Goal: Task Accomplishment & Management: Use online tool/utility

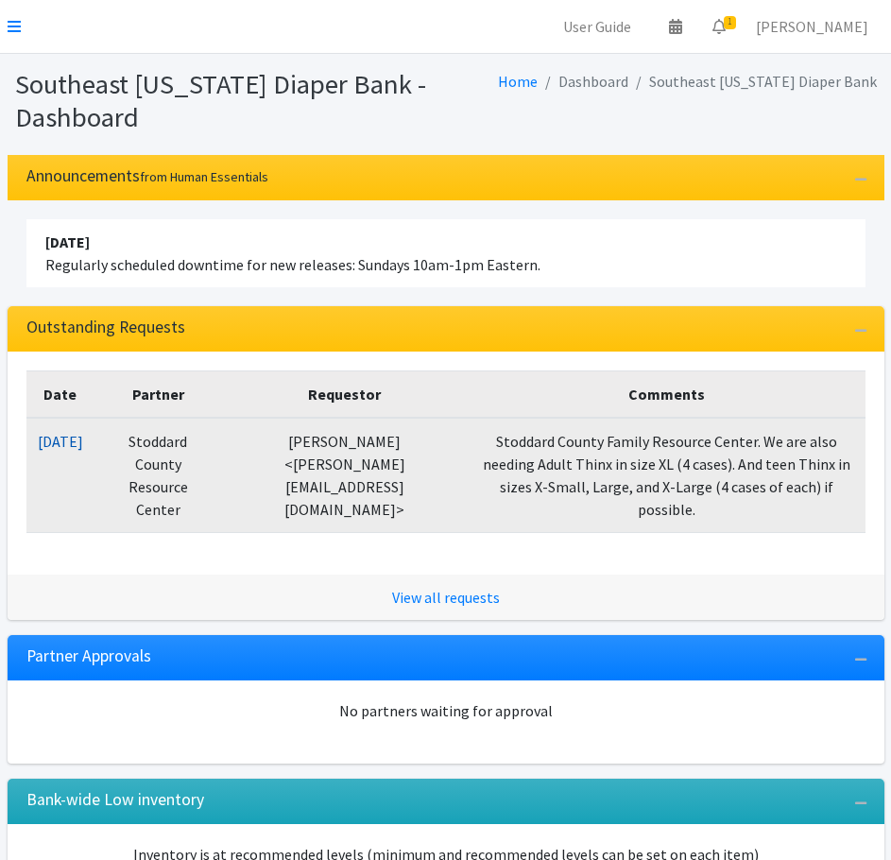
click at [54, 445] on link "10/07/2025" at bounding box center [60, 441] width 45 height 19
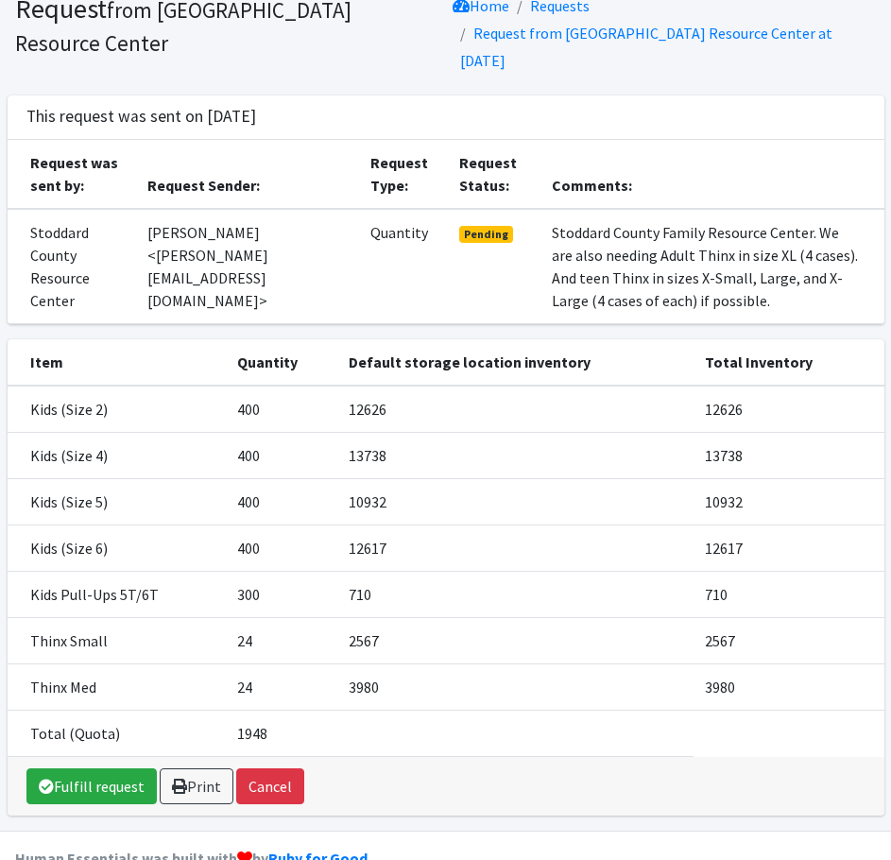
scroll to position [140, 0]
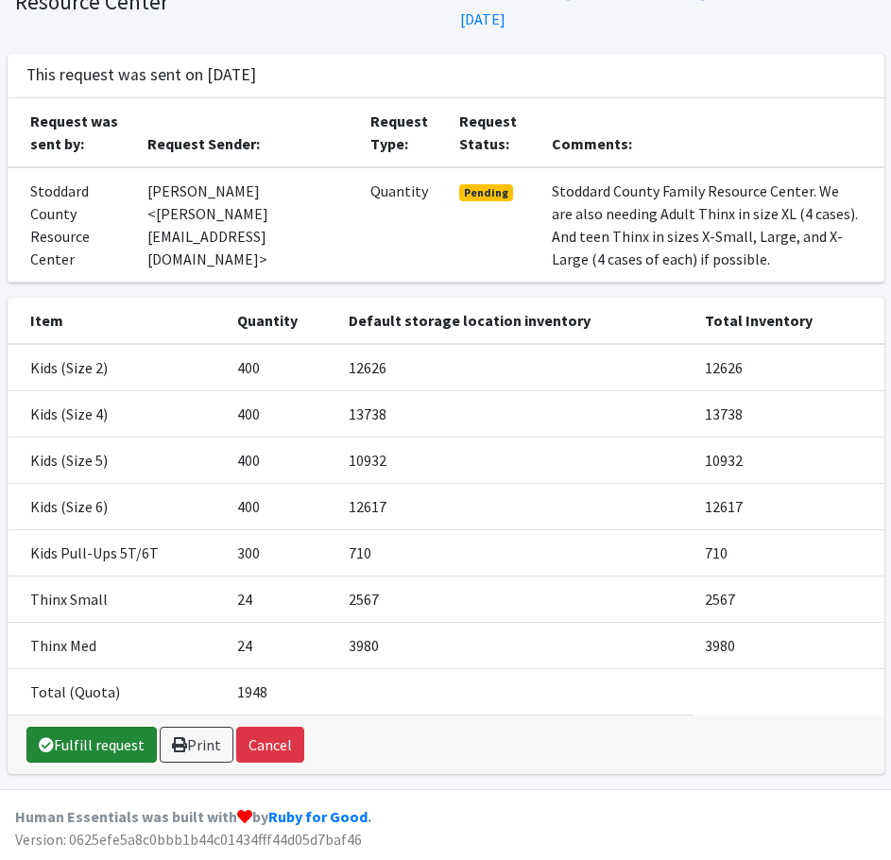
click at [91, 746] on link "Fulfill request" at bounding box center [91, 744] width 130 height 36
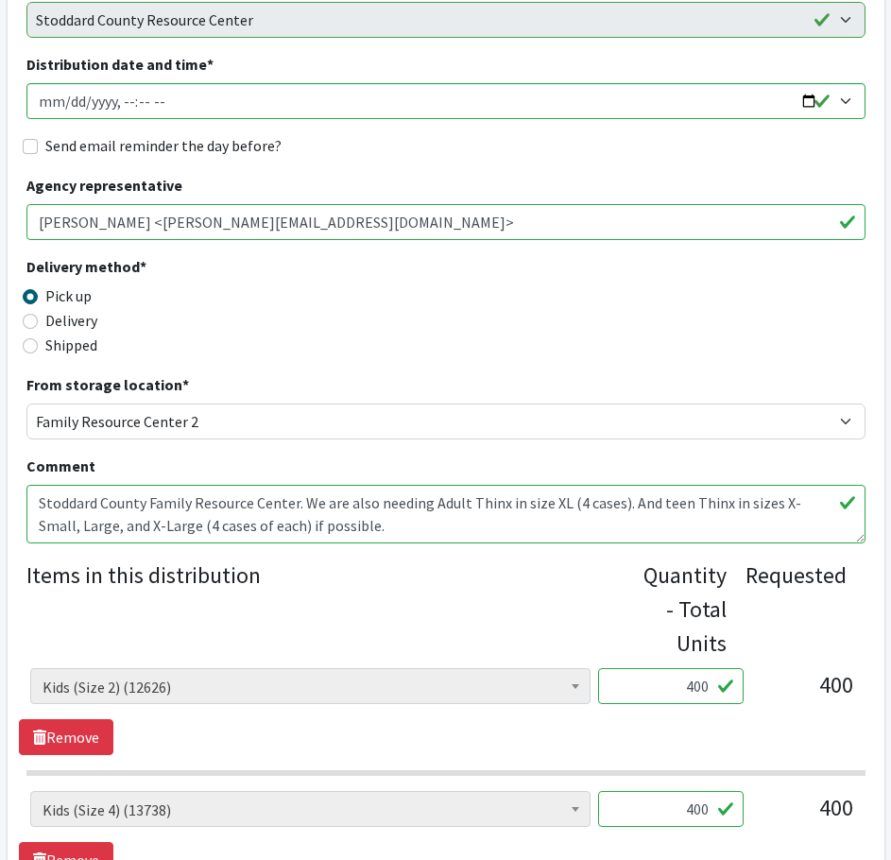
scroll to position [472, 0]
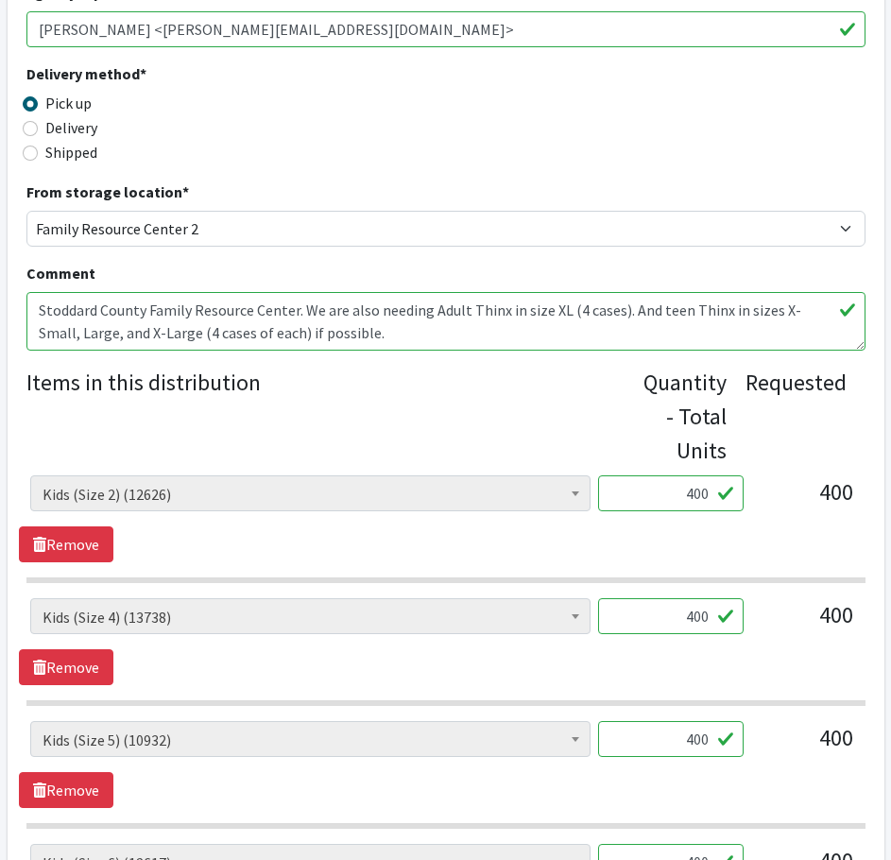
drag, startPoint x: 699, startPoint y: 492, endPoint x: 789, endPoint y: 493, distance: 89.7
click at [789, 493] on div "Adult Briefs (x-small) (0) Adult Briefs Large (11757) Adult Briefs Medium (3425…" at bounding box center [445, 500] width 830 height 51
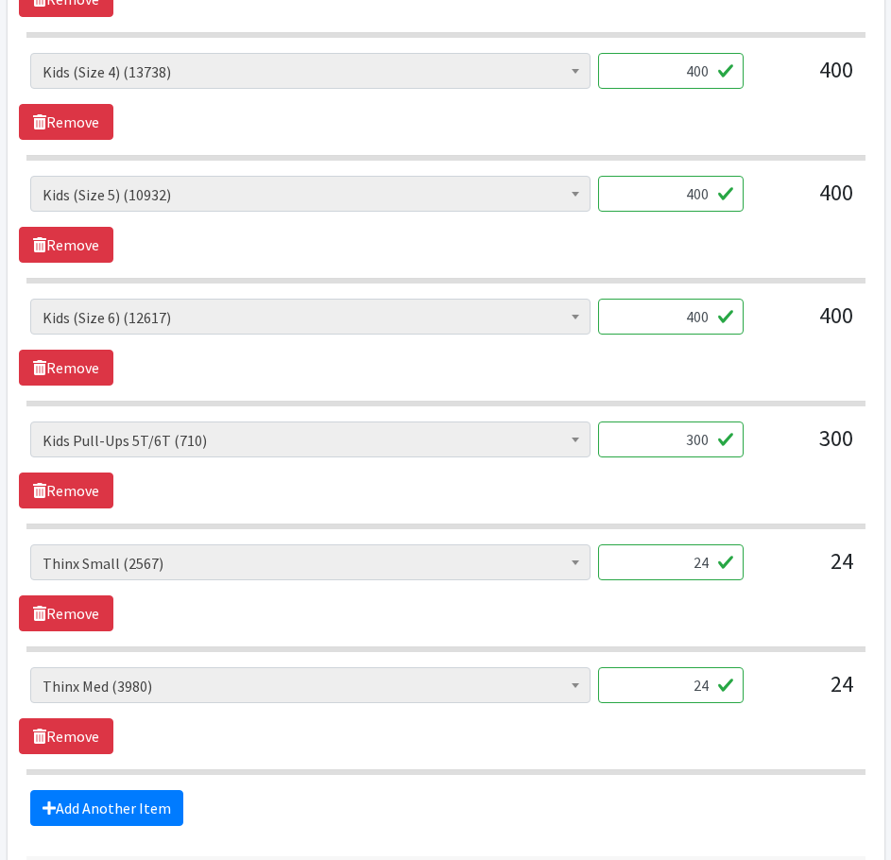
scroll to position [1039, 0]
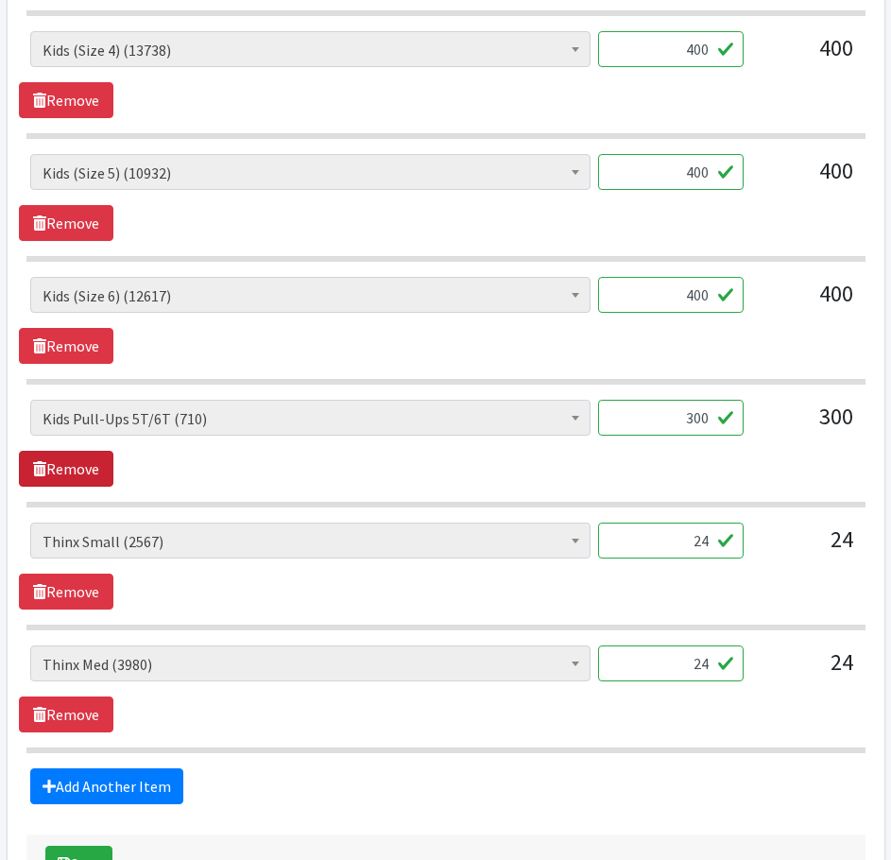
type input "404"
click at [86, 459] on link "Remove" at bounding box center [66, 469] width 94 height 36
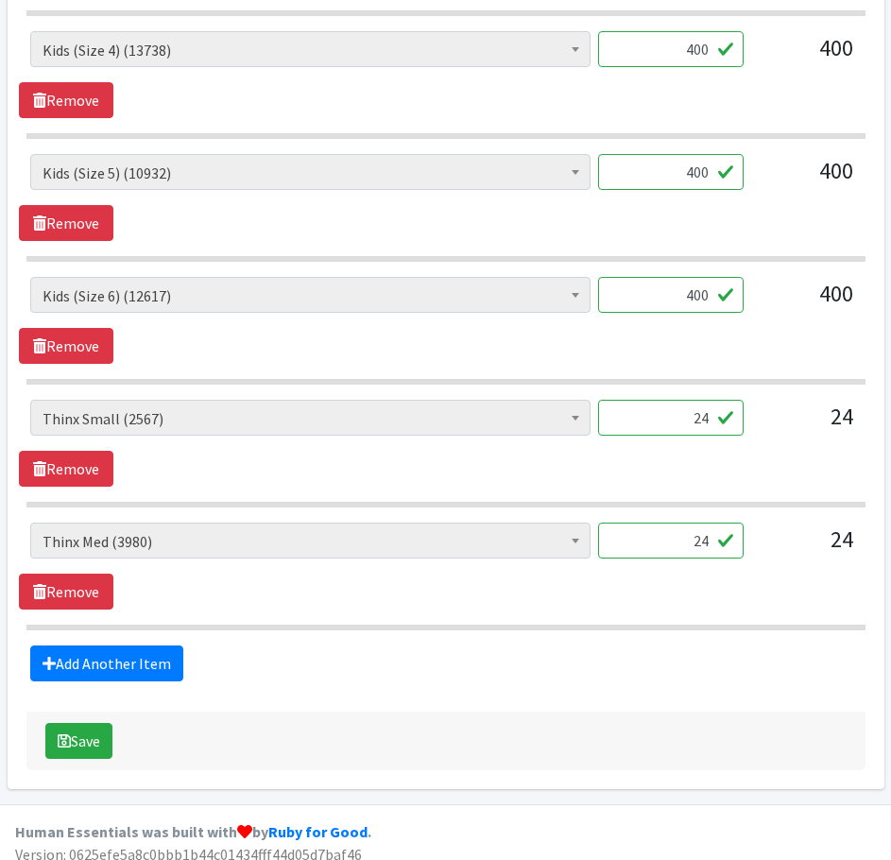
drag, startPoint x: 677, startPoint y: 424, endPoint x: 717, endPoint y: 421, distance: 39.8
click at [717, 421] on input "24" at bounding box center [670, 418] width 145 height 36
click at [104, 666] on link "Add Another Item" at bounding box center [106, 663] width 153 height 36
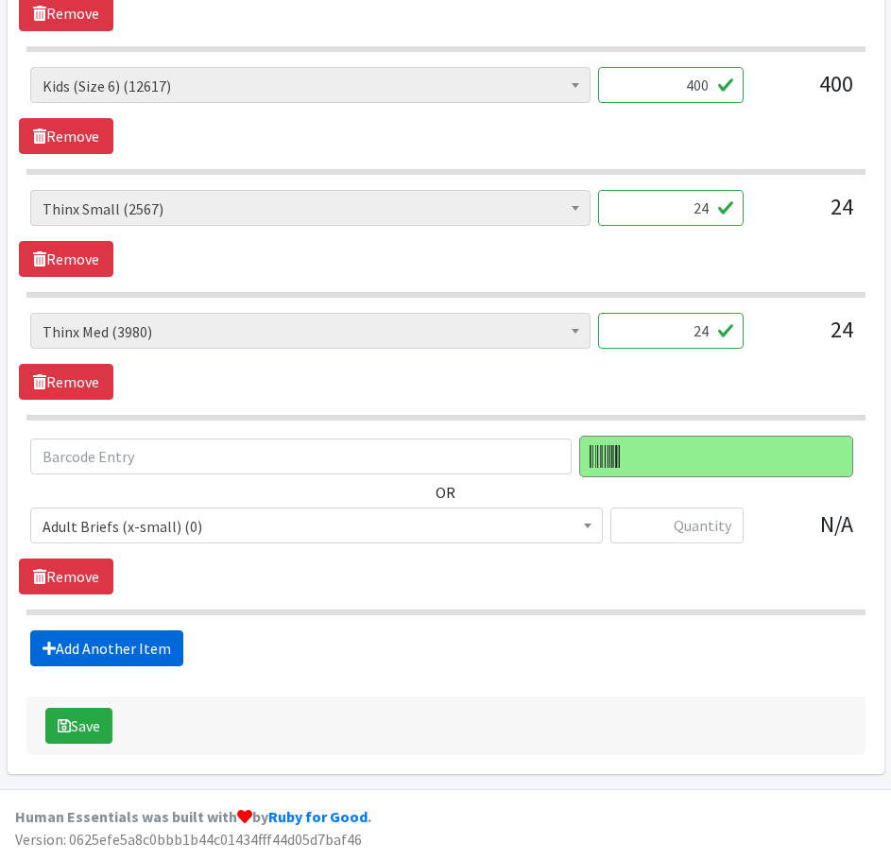
click at [104, 666] on link "Add Another Item" at bounding box center [106, 648] width 153 height 36
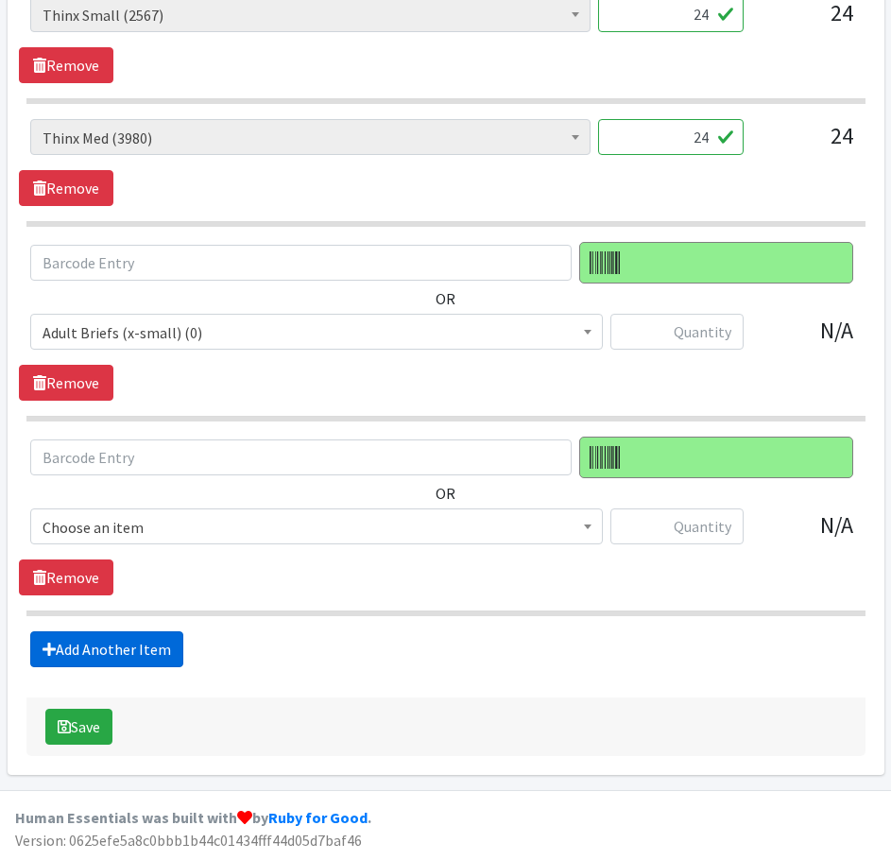
scroll to position [1443, 0]
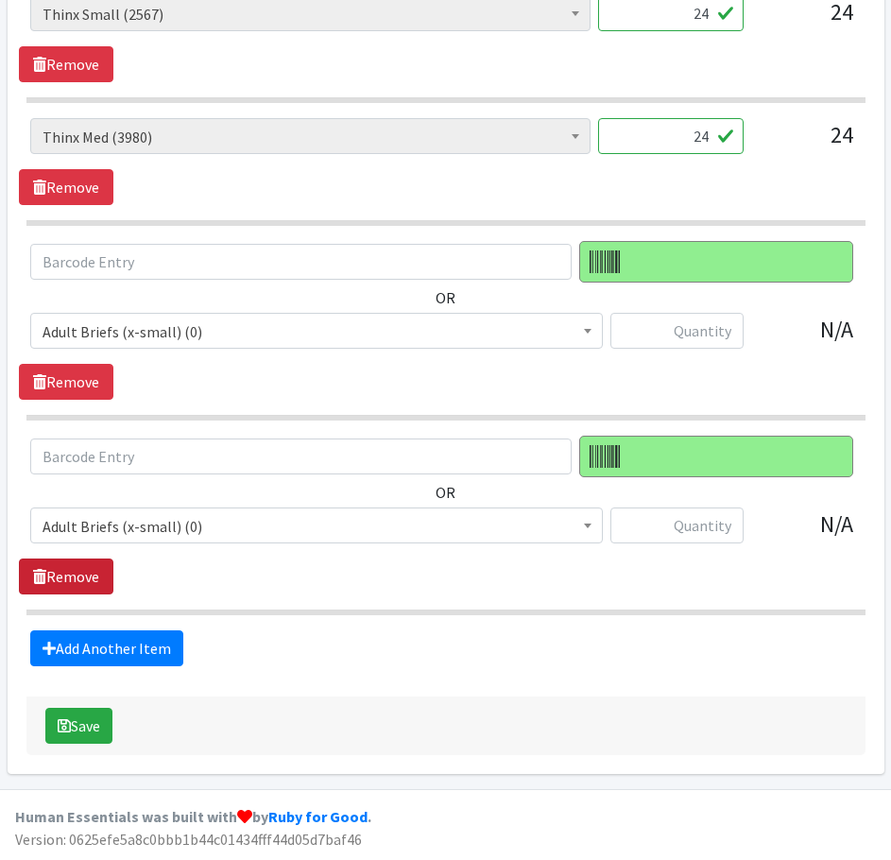
click at [53, 577] on link "Remove" at bounding box center [66, 576] width 94 height 36
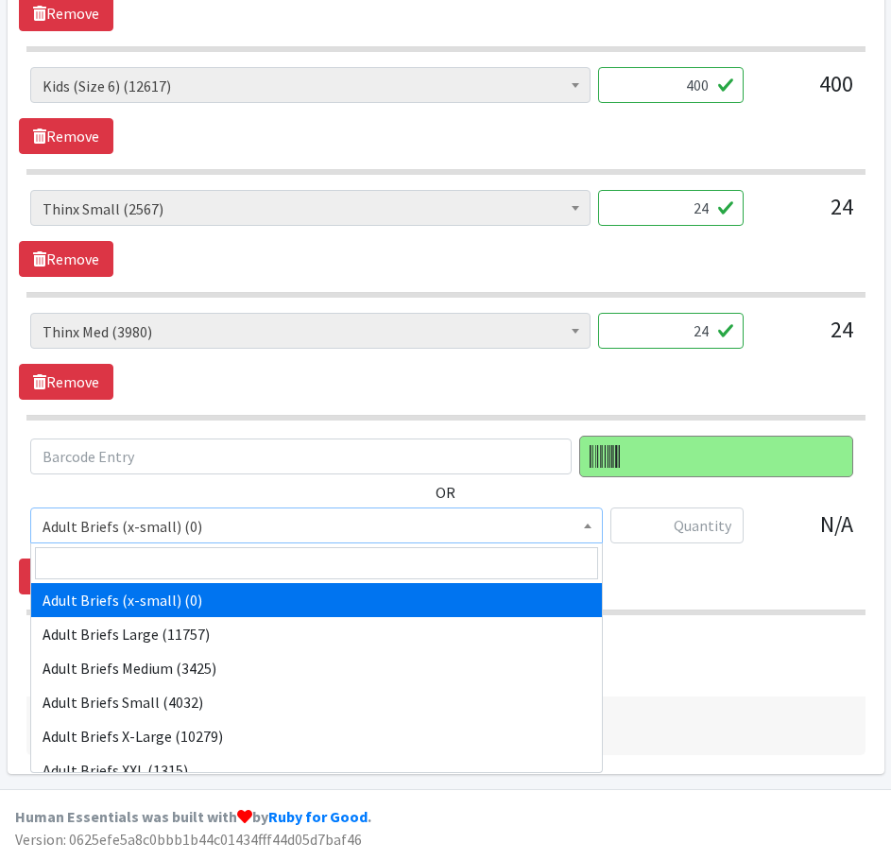
click at [107, 534] on span "Adult Briefs (x-small) (0)" at bounding box center [317, 526] width 548 height 26
click at [104, 560] on input "search" at bounding box center [316, 563] width 563 height 32
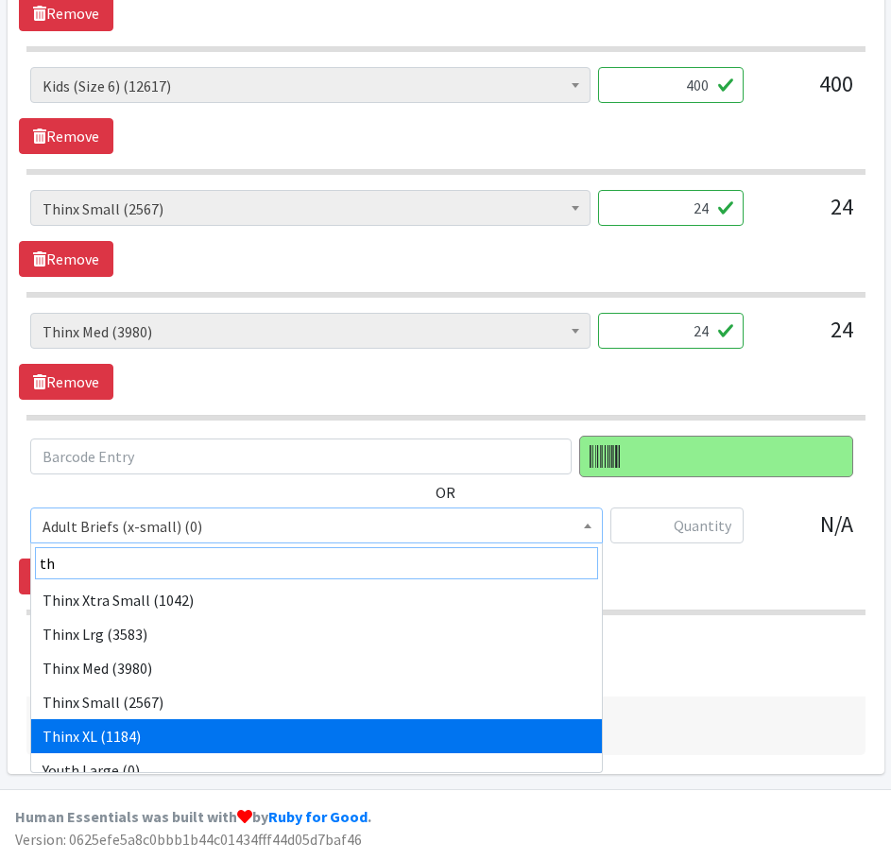
type input "th"
select select "14414"
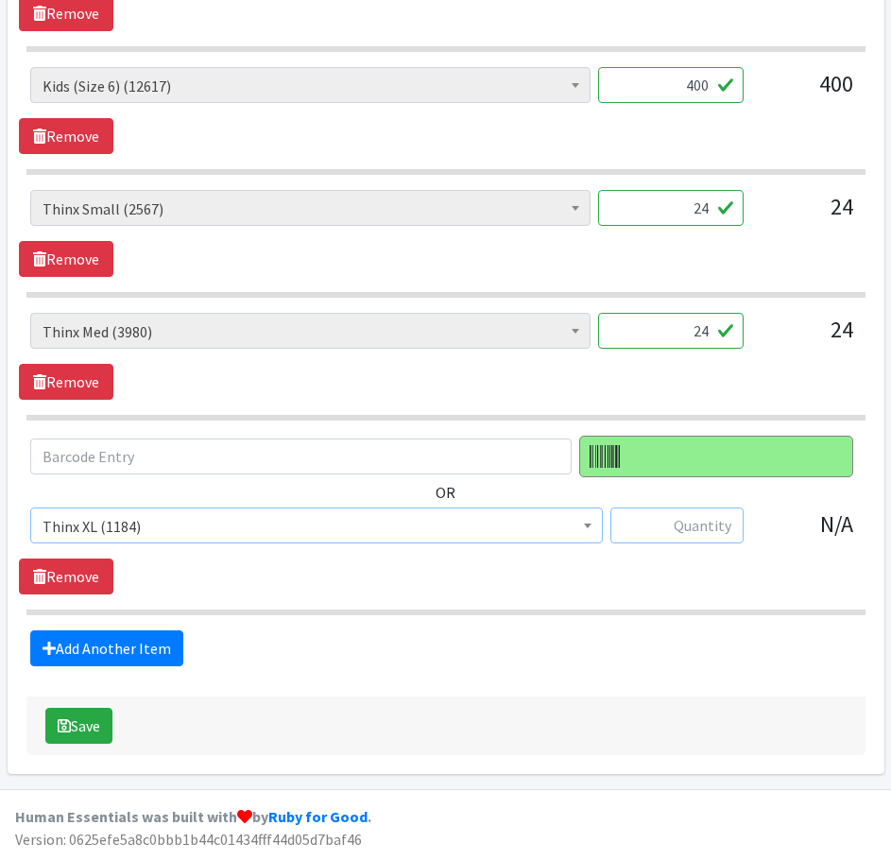
click at [666, 523] on input "text" at bounding box center [676, 525] width 133 height 36
type input "24"
click at [628, 579] on div "OR Adult Briefs (x-small) (0) Adult Briefs Large (11757) Adult Briefs Medium (3…" at bounding box center [445, 514] width 853 height 159
click at [85, 728] on button "Save" at bounding box center [78, 725] width 67 height 36
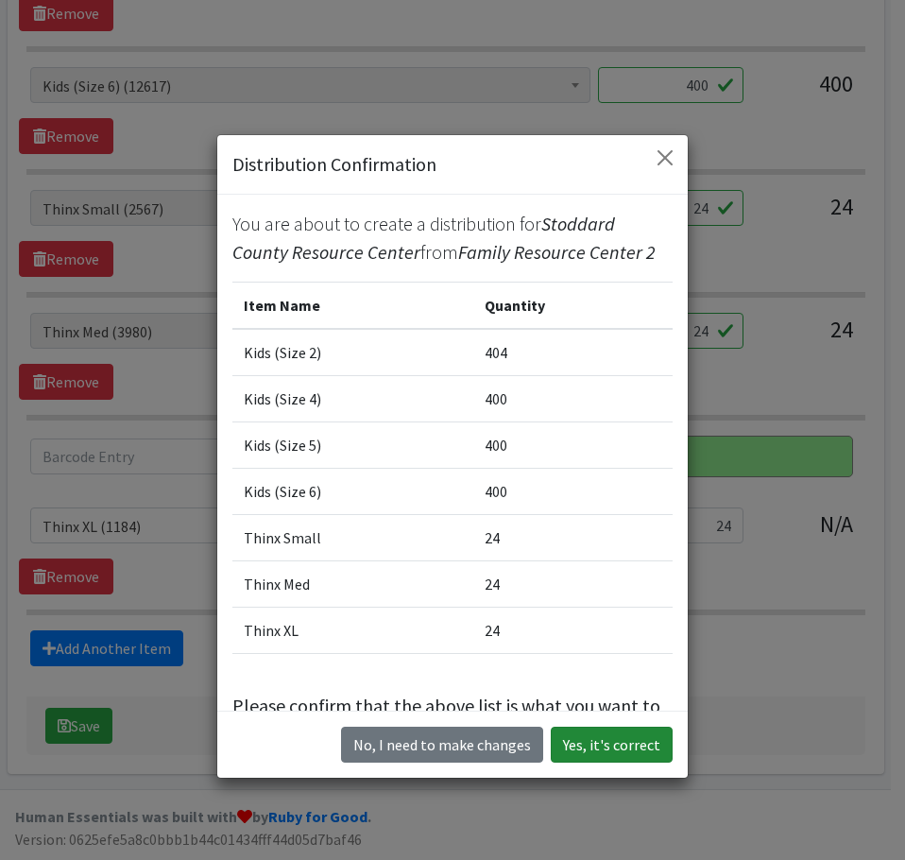
click at [589, 727] on button "Yes, it's correct" at bounding box center [612, 744] width 122 height 36
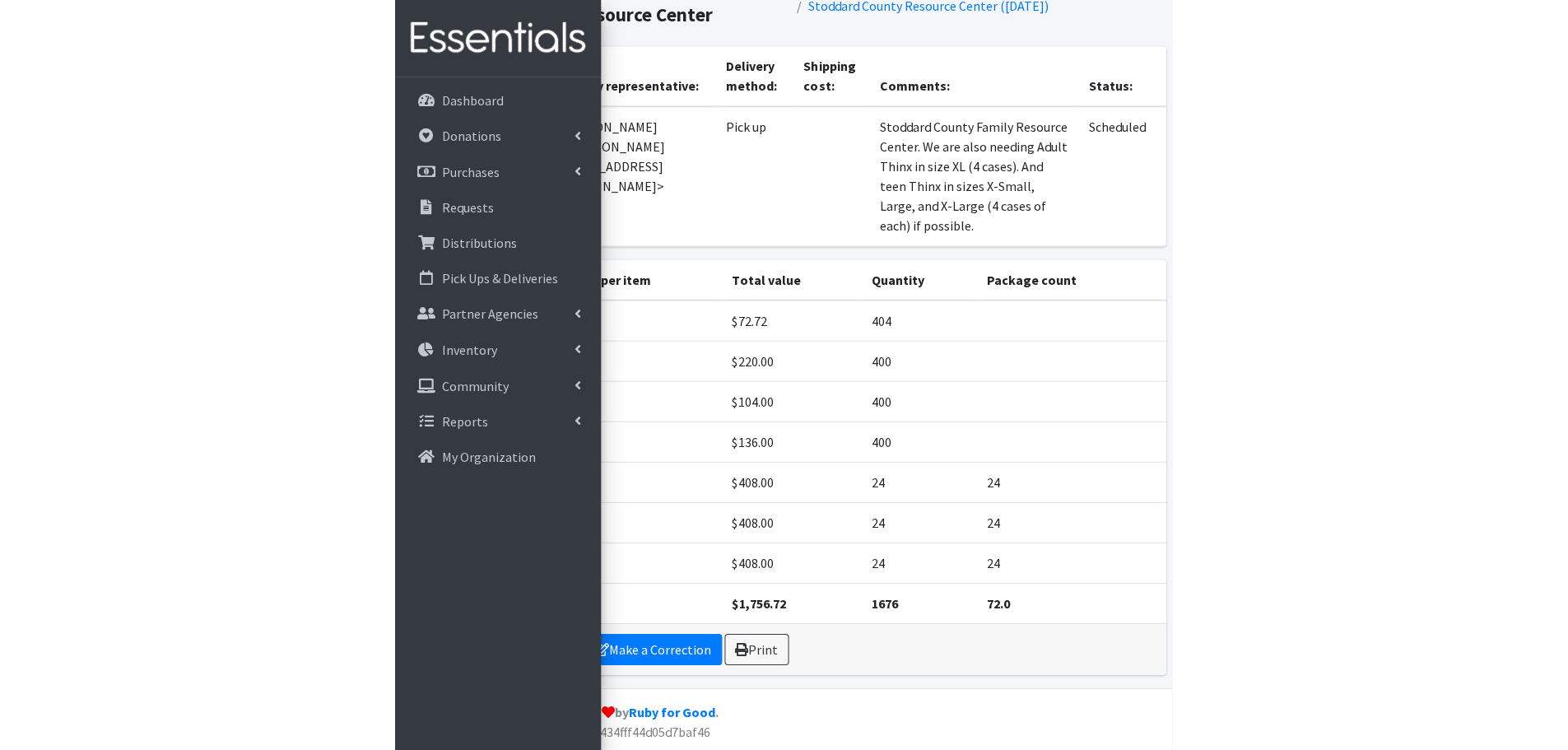
scroll to position [64, 0]
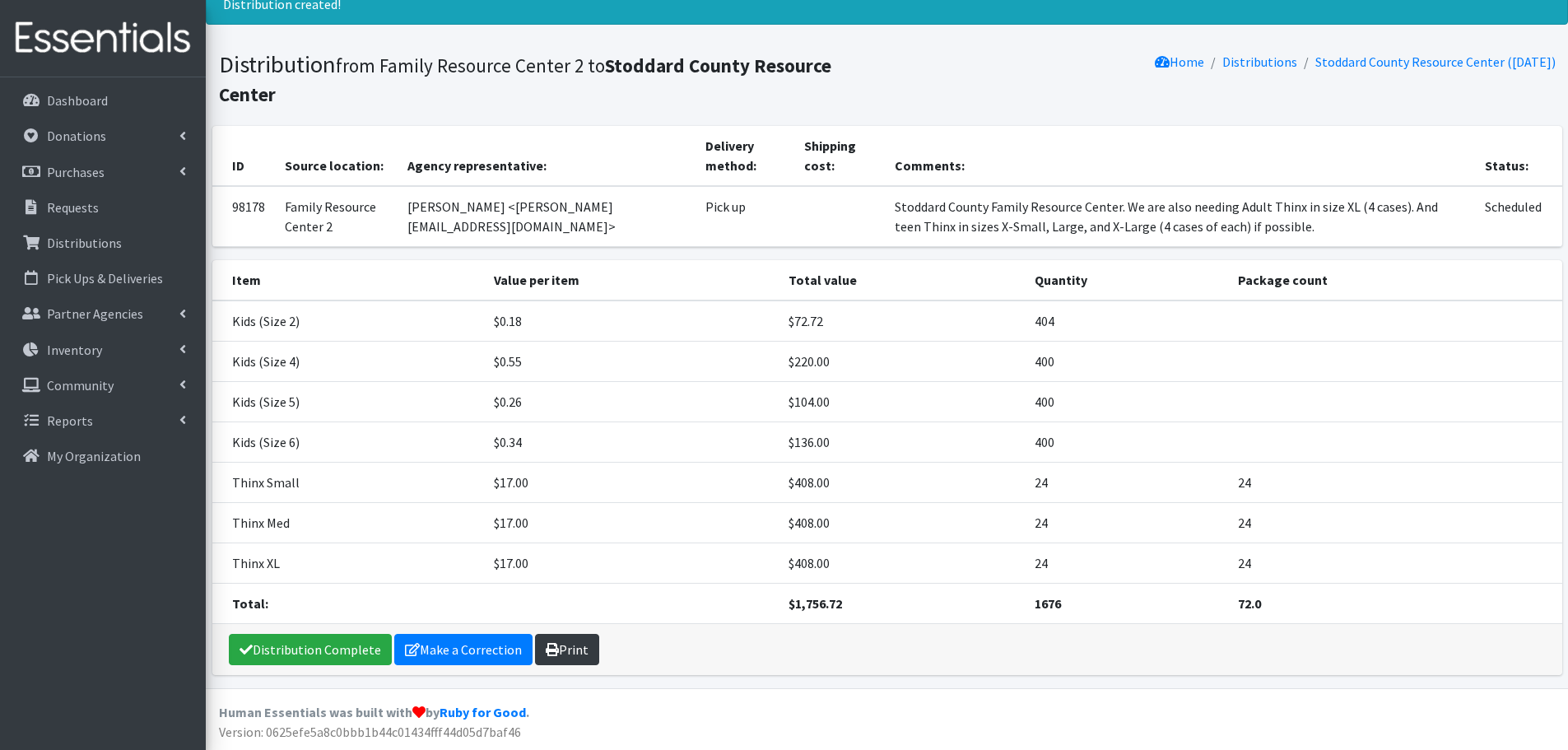
click at [563, 657] on link "Print" at bounding box center [567, 650] width 64 height 31
click at [302, 653] on link "Distribution Complete" at bounding box center [310, 650] width 163 height 31
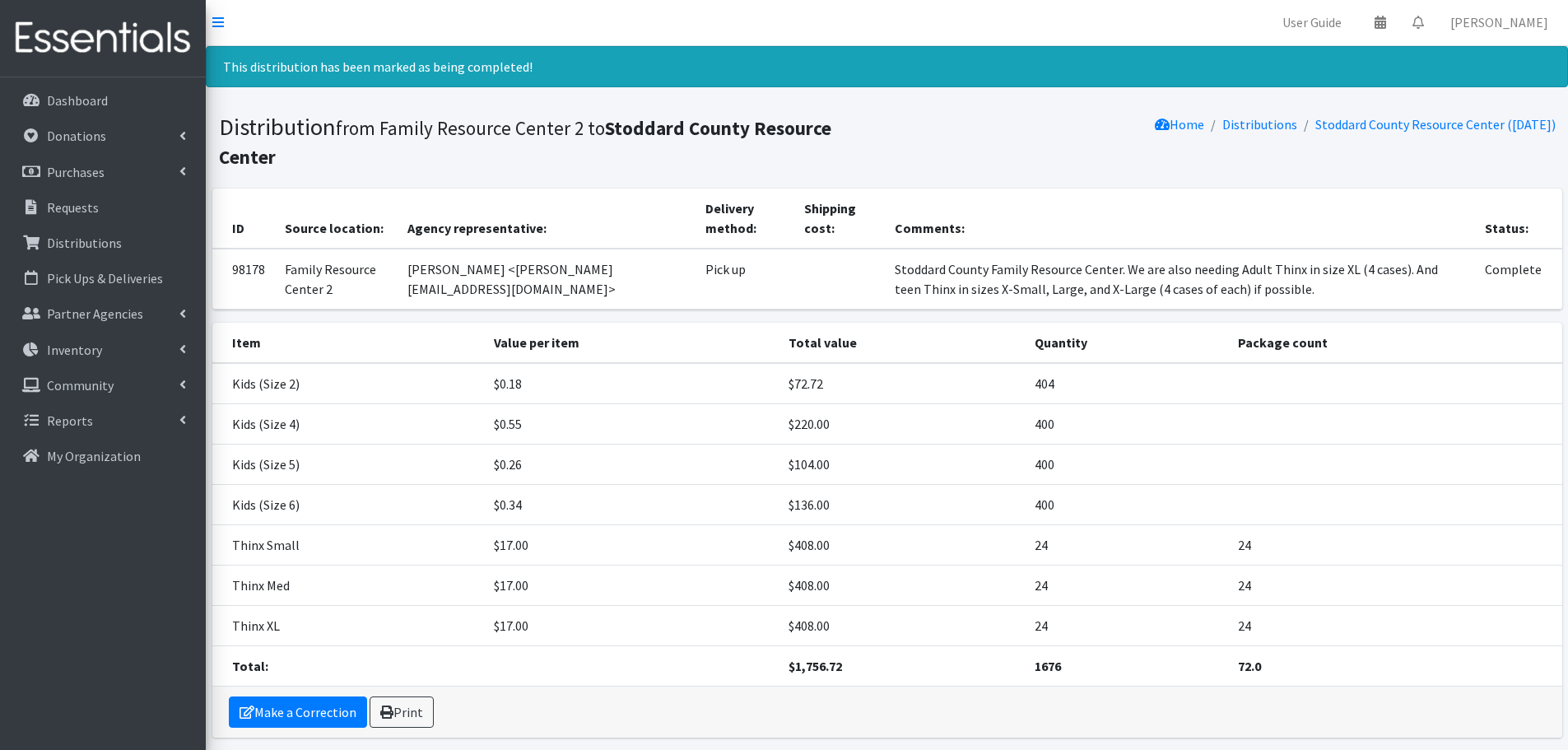
scroll to position [0, 0]
click at [43, 98] on link "Dashboard" at bounding box center [103, 100] width 193 height 33
